Goal: Find specific page/section: Find specific page/section

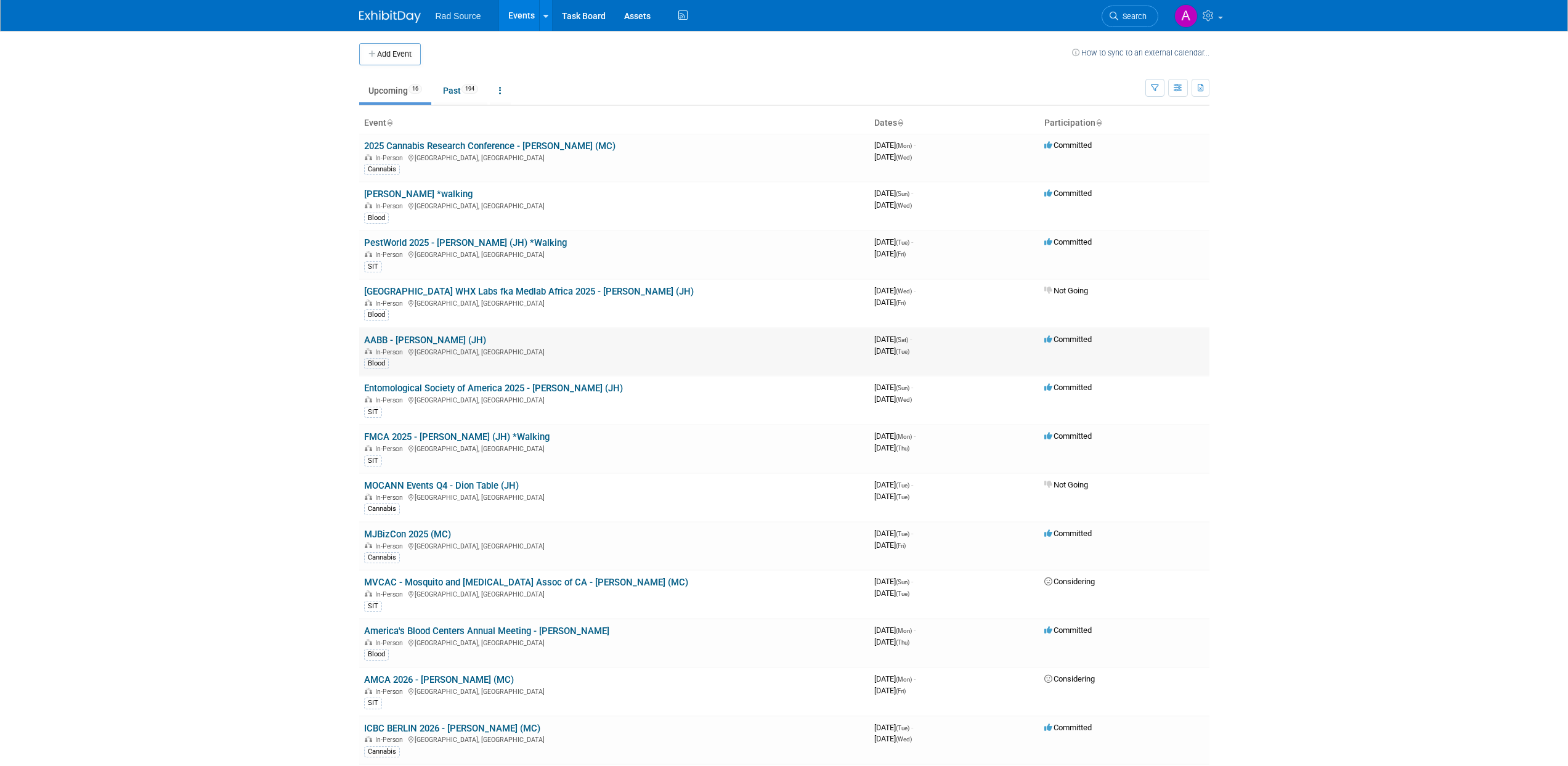
click at [417, 337] on link "AABB - [PERSON_NAME] (JH)" at bounding box center [425, 340] width 122 height 11
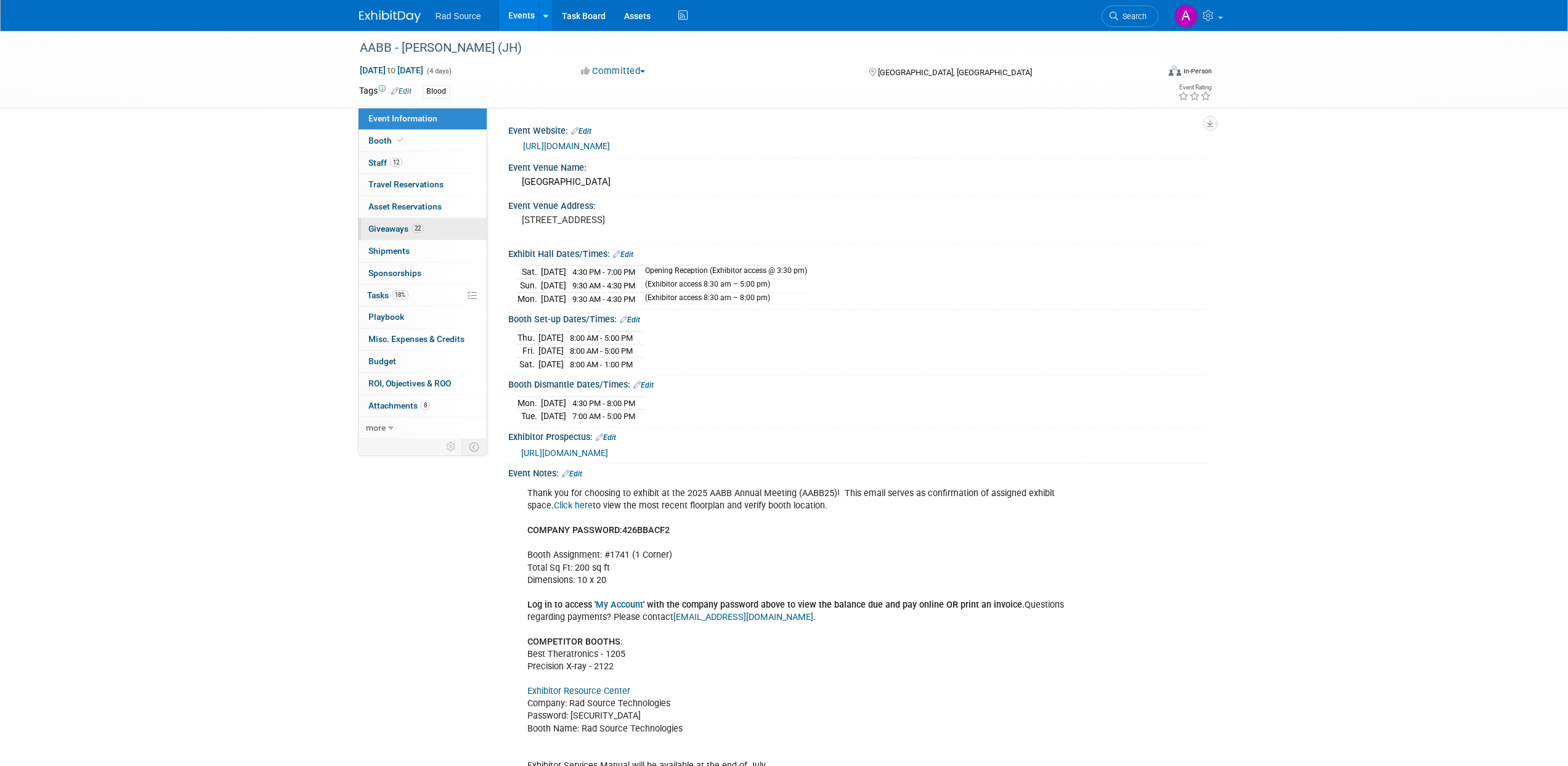
click at [417, 228] on span "22" at bounding box center [417, 227] width 12 height 9
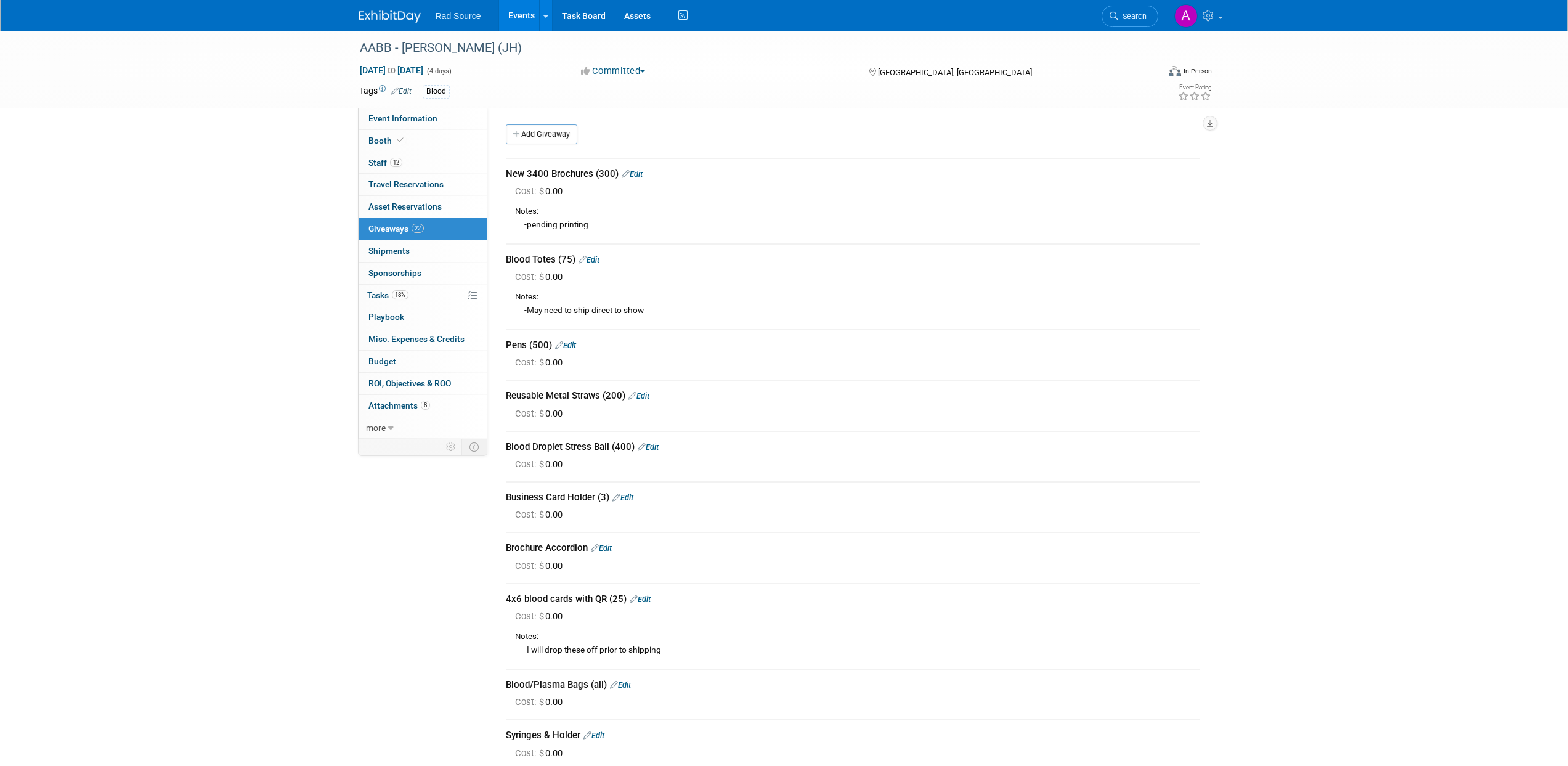
drag, startPoint x: 224, startPoint y: 264, endPoint x: 241, endPoint y: 297, distance: 37.1
